Goal: Communication & Community: Participate in discussion

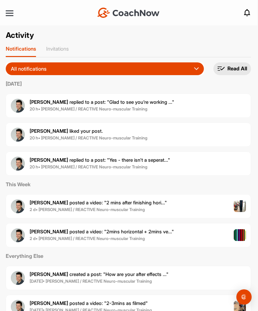
click at [120, 228] on span "[PERSON_NAME] posted a video : " 2mins horizontal + 2mins ve... "" at bounding box center [102, 231] width 144 height 6
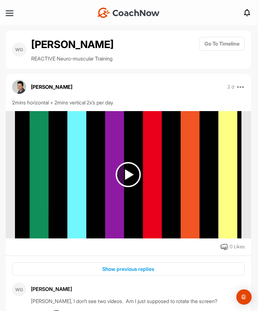
click at [129, 162] on img at bounding box center [127, 174] width 25 height 25
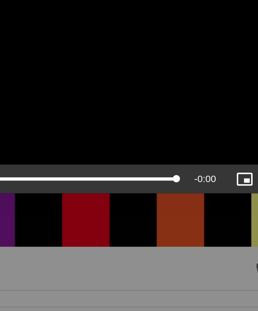
click at [50, 205] on div "Loaded : 100.00%" at bounding box center [121, 210] width 142 height 11
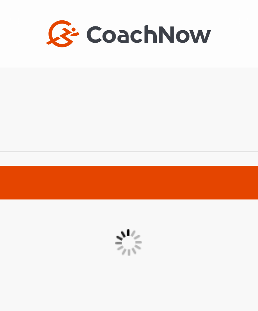
scroll to position [20, 0]
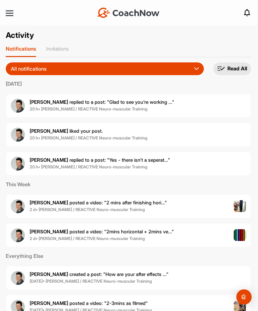
click at [149, 199] on span "[PERSON_NAME] posted a video : " 2 mins after finishing hori... "" at bounding box center [98, 202] width 137 height 6
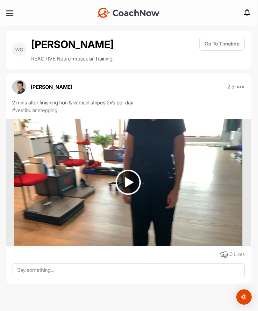
click at [127, 170] on img at bounding box center [127, 182] width 25 height 25
